Goal: Transaction & Acquisition: Purchase product/service

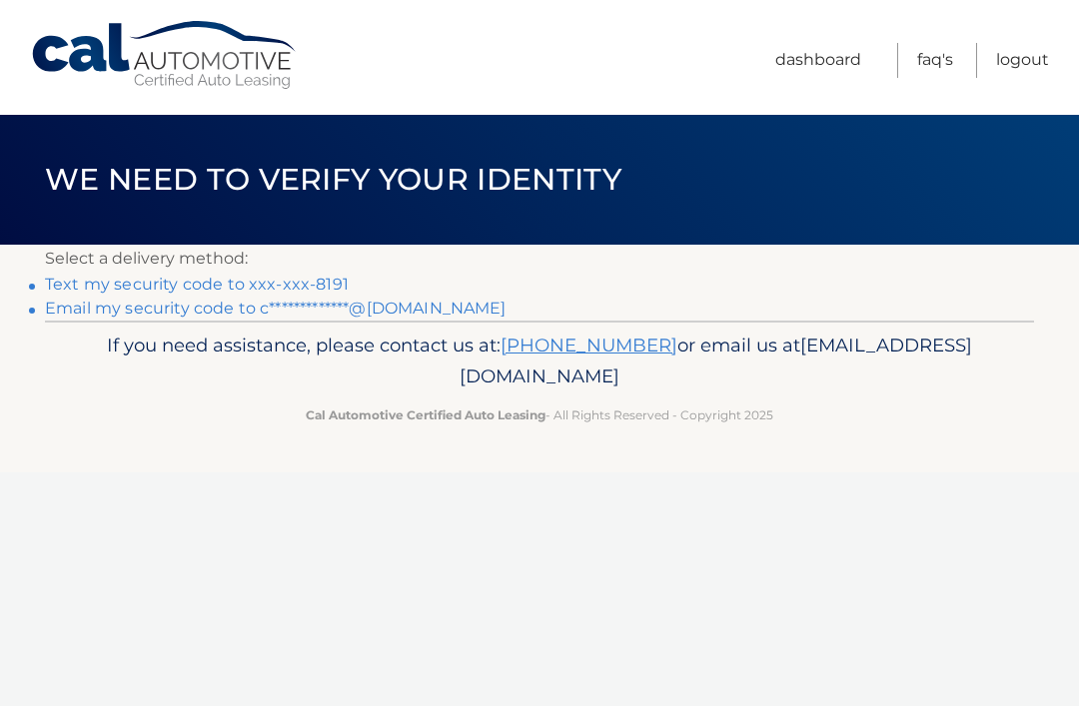
click at [396, 305] on link "**********" at bounding box center [275, 308] width 461 height 19
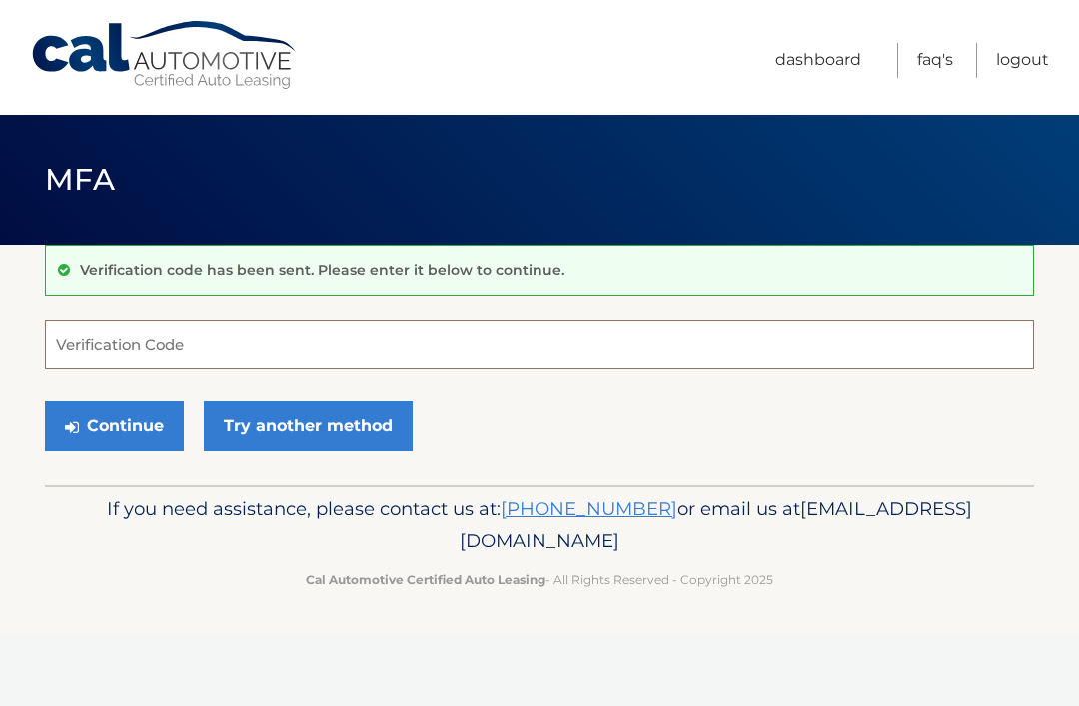
click at [467, 345] on input "Verification Code" at bounding box center [539, 345] width 989 height 50
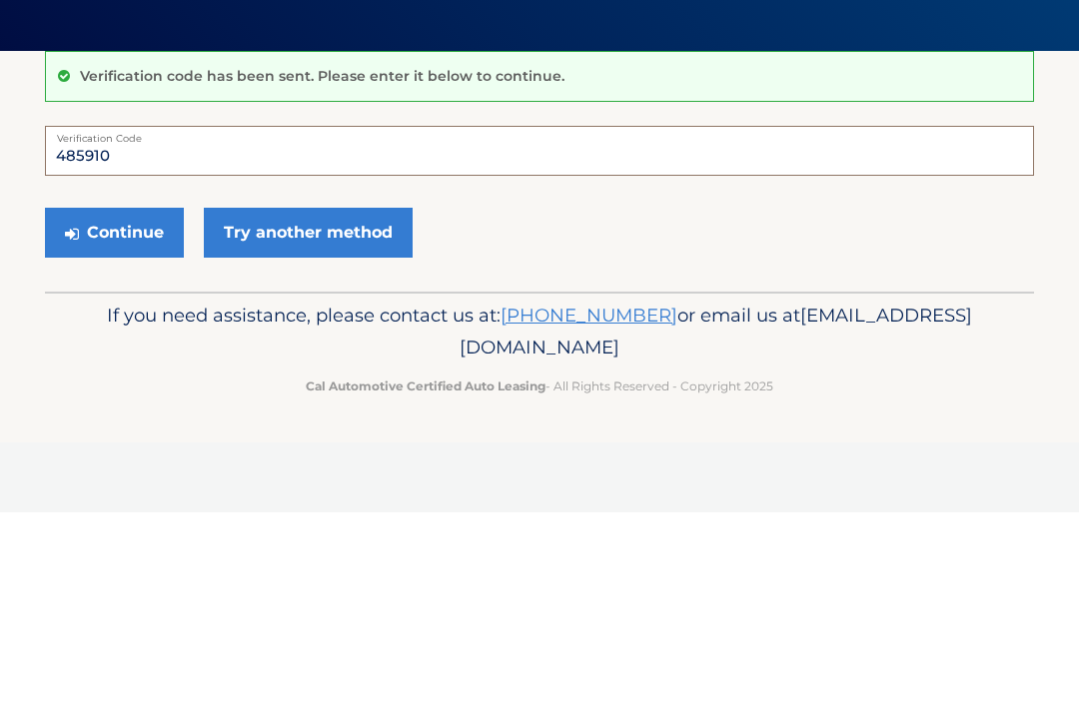
type input "485910"
click at [130, 401] on button "Continue" at bounding box center [114, 426] width 139 height 50
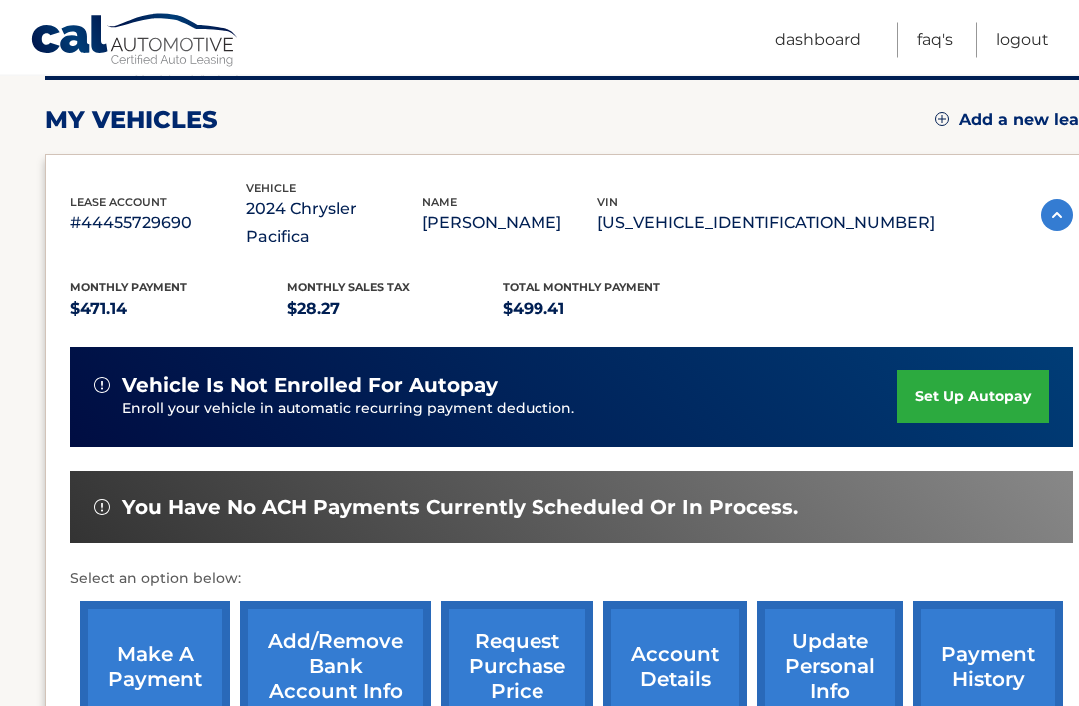
scroll to position [269, 0]
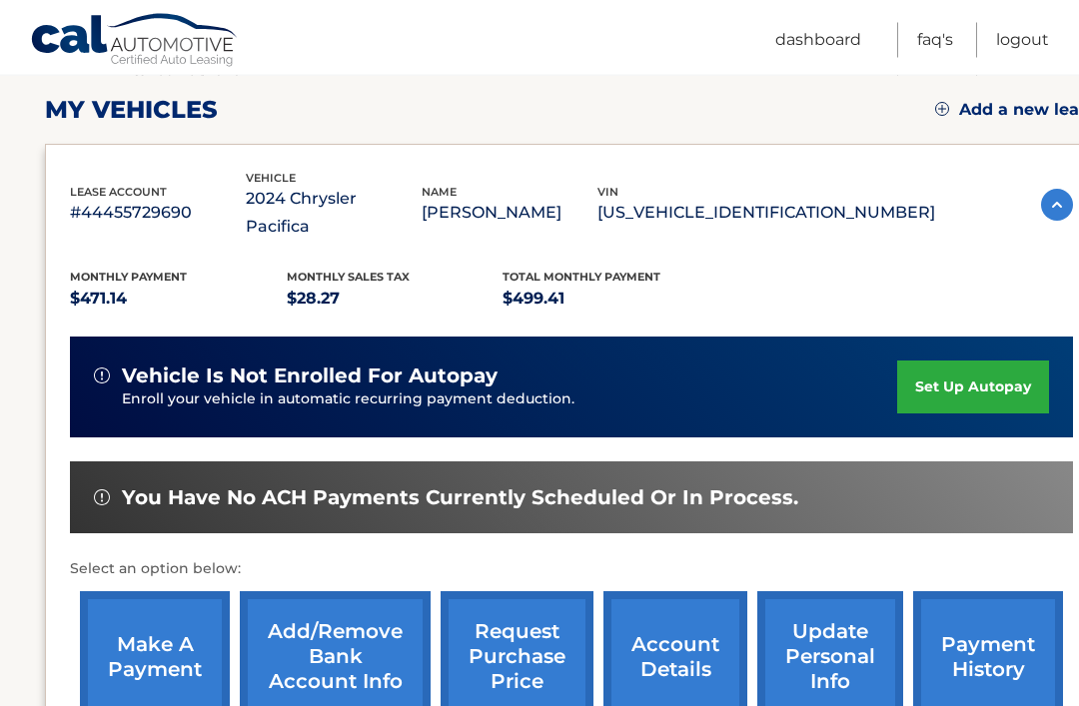
click at [139, 647] on link "make a payment" at bounding box center [155, 657] width 150 height 131
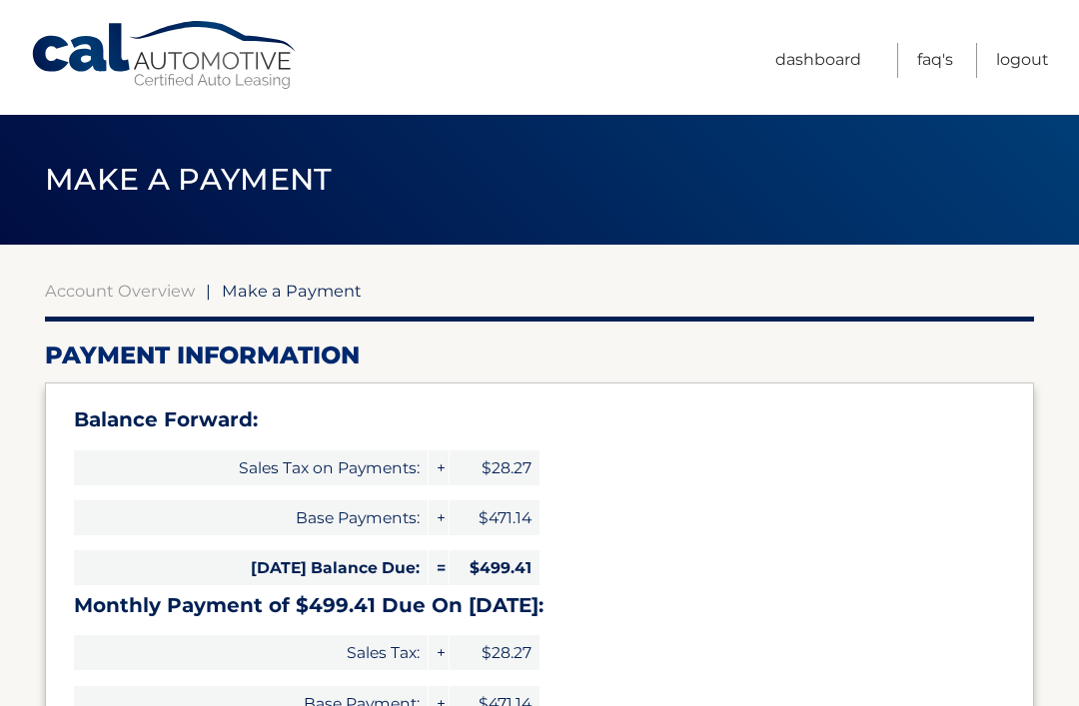
select select "MTZjMjZkNGMtOWZjMC00NDM3LWFmZGYtNjNlYjZiZmQxOTZm"
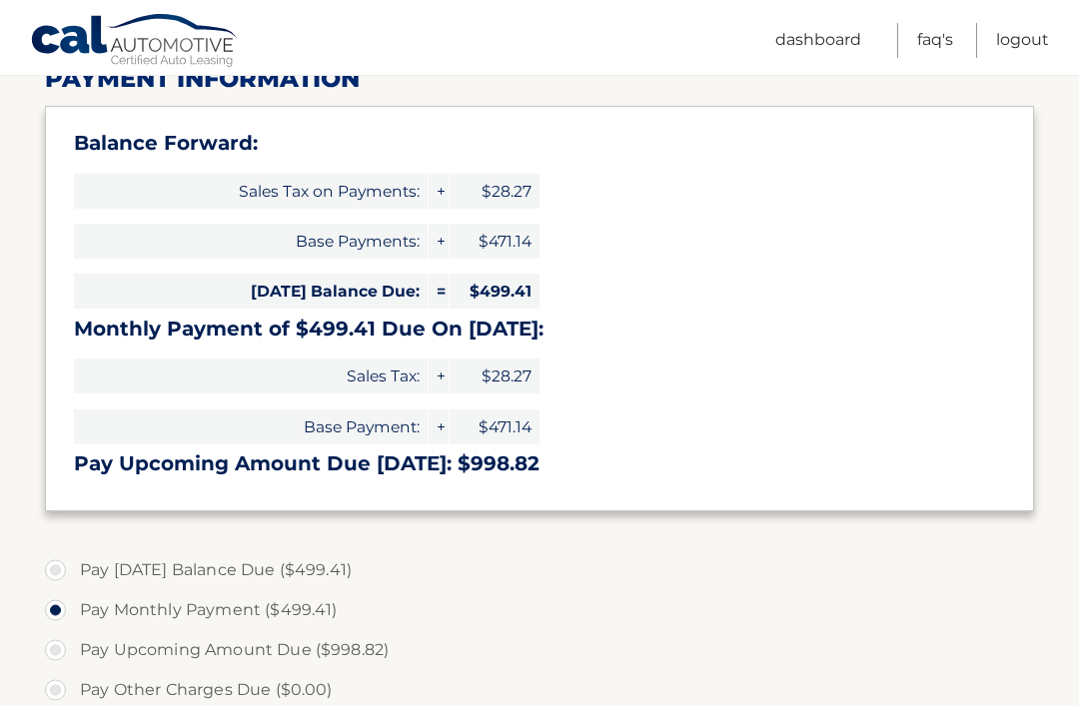
scroll to position [280, 0]
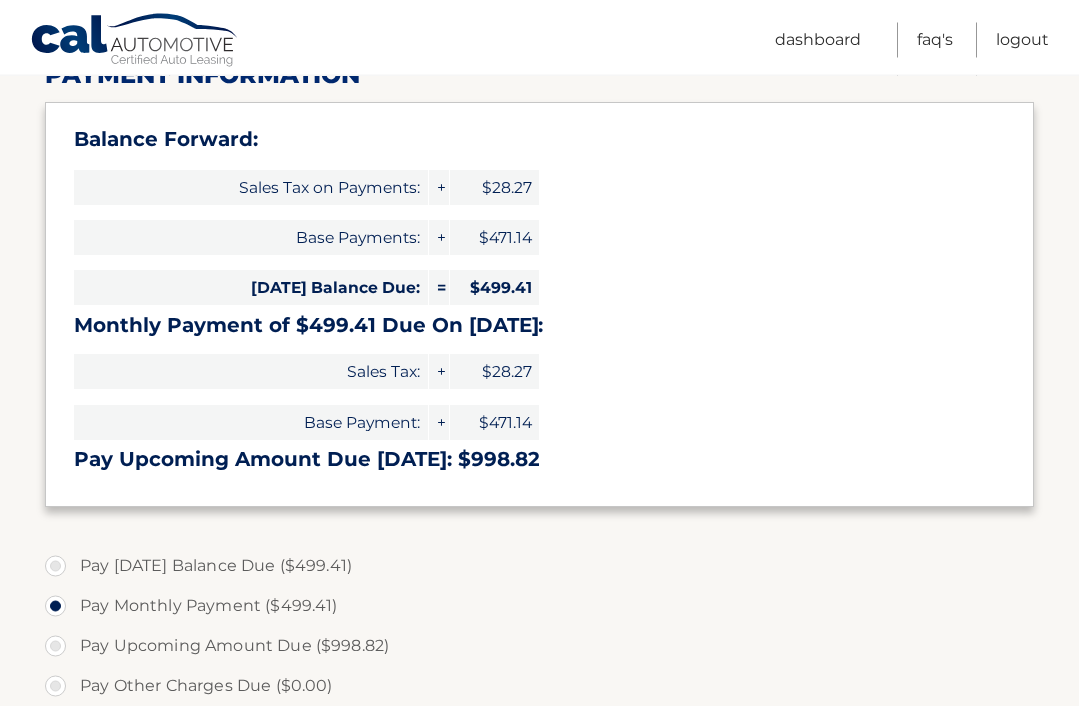
click at [71, 567] on label "Pay Today's Balance Due ($499.41)" at bounding box center [539, 567] width 989 height 40
click at [71, 567] on input "Pay Today's Balance Due ($499.41)" at bounding box center [63, 563] width 20 height 32
radio input "true"
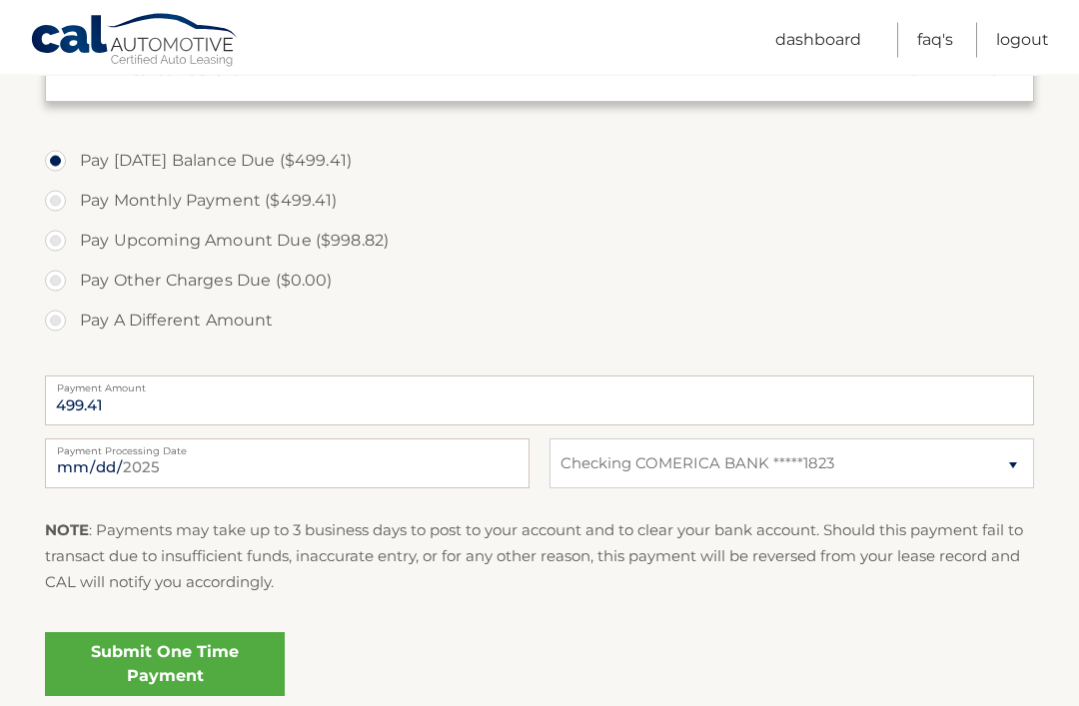
scroll to position [687, 0]
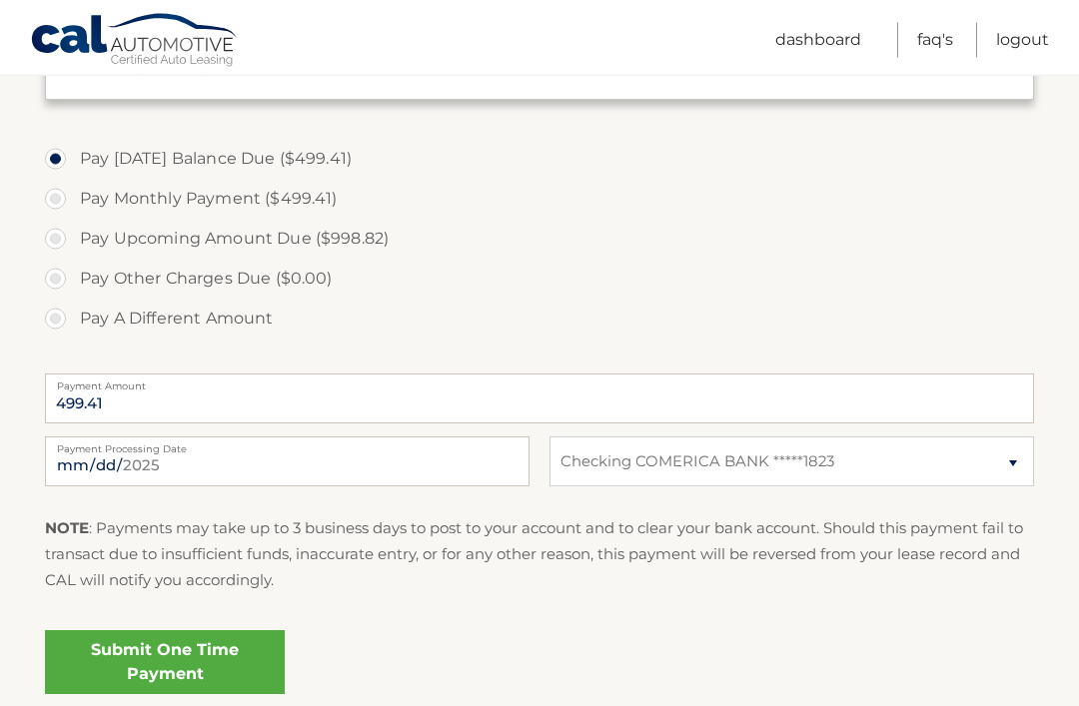
click at [218, 652] on link "Submit One Time Payment" at bounding box center [165, 663] width 240 height 64
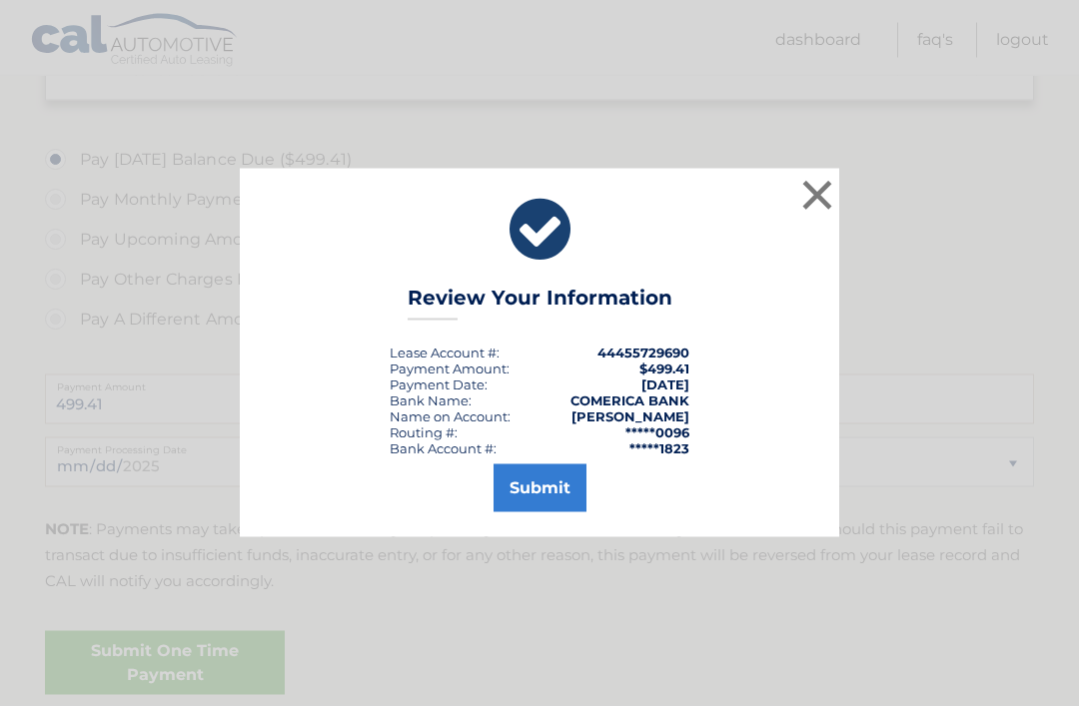
scroll to position [688, 0]
click at [545, 506] on button "Submit" at bounding box center [539, 488] width 93 height 48
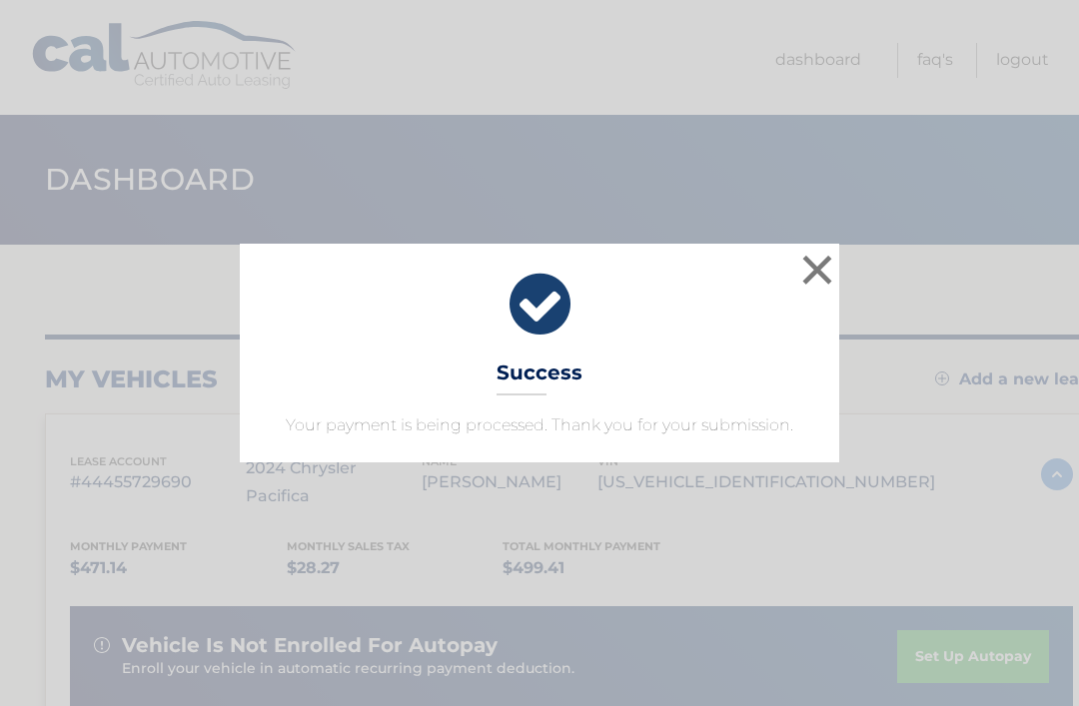
click at [820, 268] on button "×" at bounding box center [817, 270] width 40 height 40
